Goal: Find specific page/section: Find specific page/section

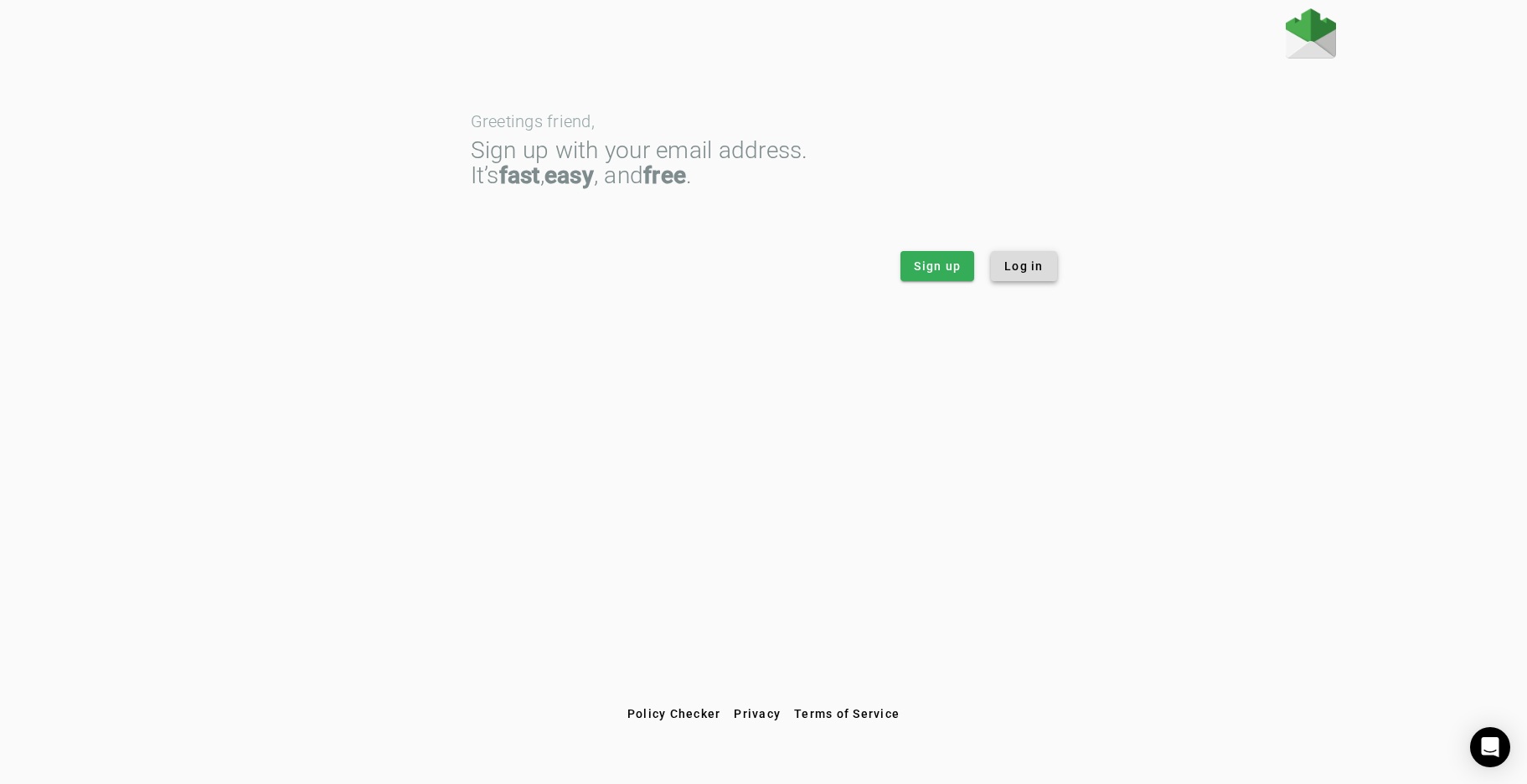
click at [1027, 270] on span "Log in" at bounding box center [1024, 266] width 39 height 17
